Goal: Transaction & Acquisition: Purchase product/service

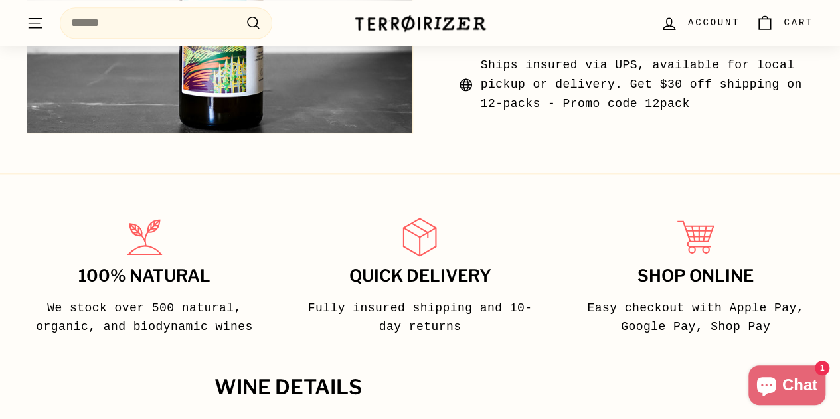
scroll to position [696, 0]
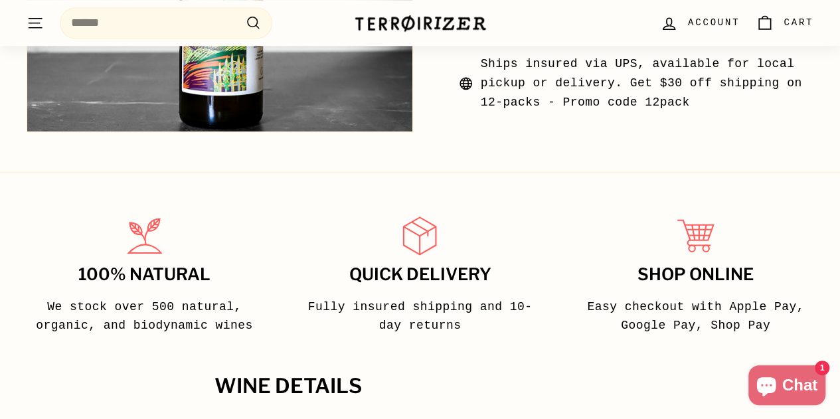
click at [37, 30] on icon ". . ." at bounding box center [35, 23] width 17 height 18
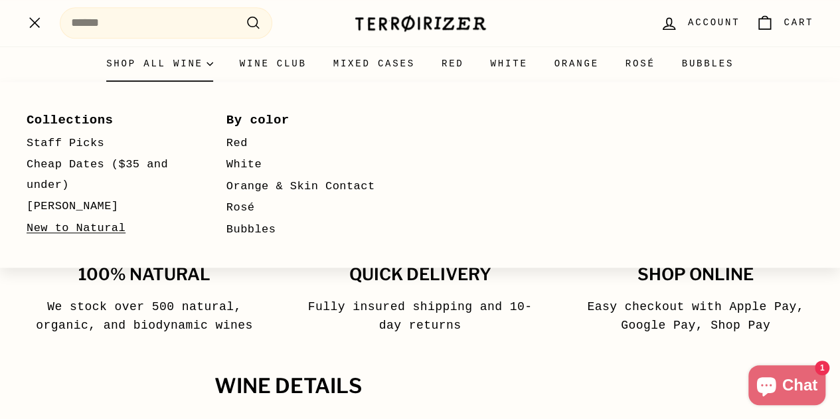
click at [96, 227] on link "New to Natural" at bounding box center [107, 229] width 161 height 22
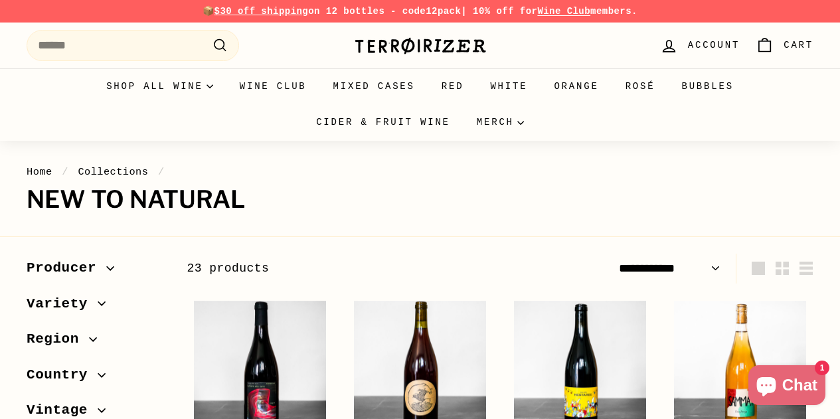
select select "**********"
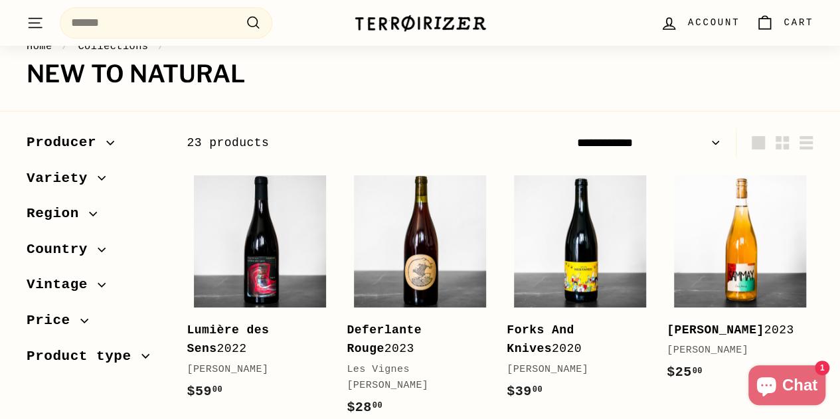
scroll to position [151, 0]
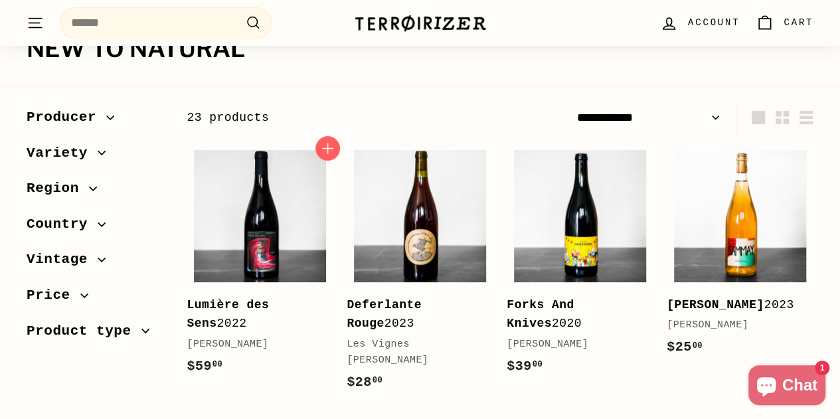
click at [226, 302] on b "Lumière des Sens" at bounding box center [228, 314] width 82 height 33
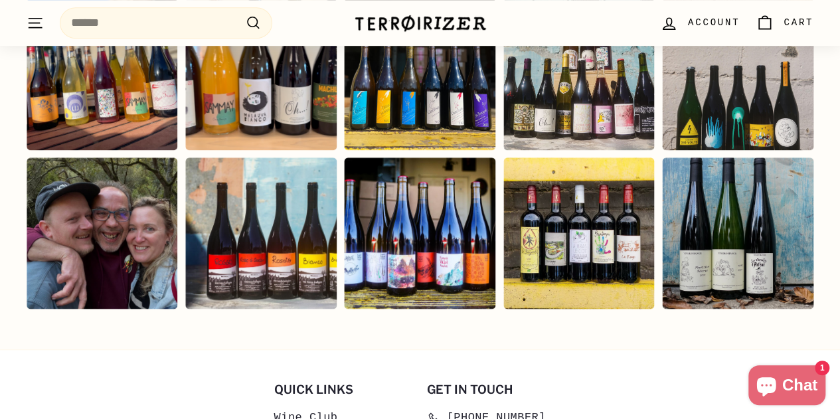
scroll to position [2939, 0]
